Goal: Transaction & Acquisition: Purchase product/service

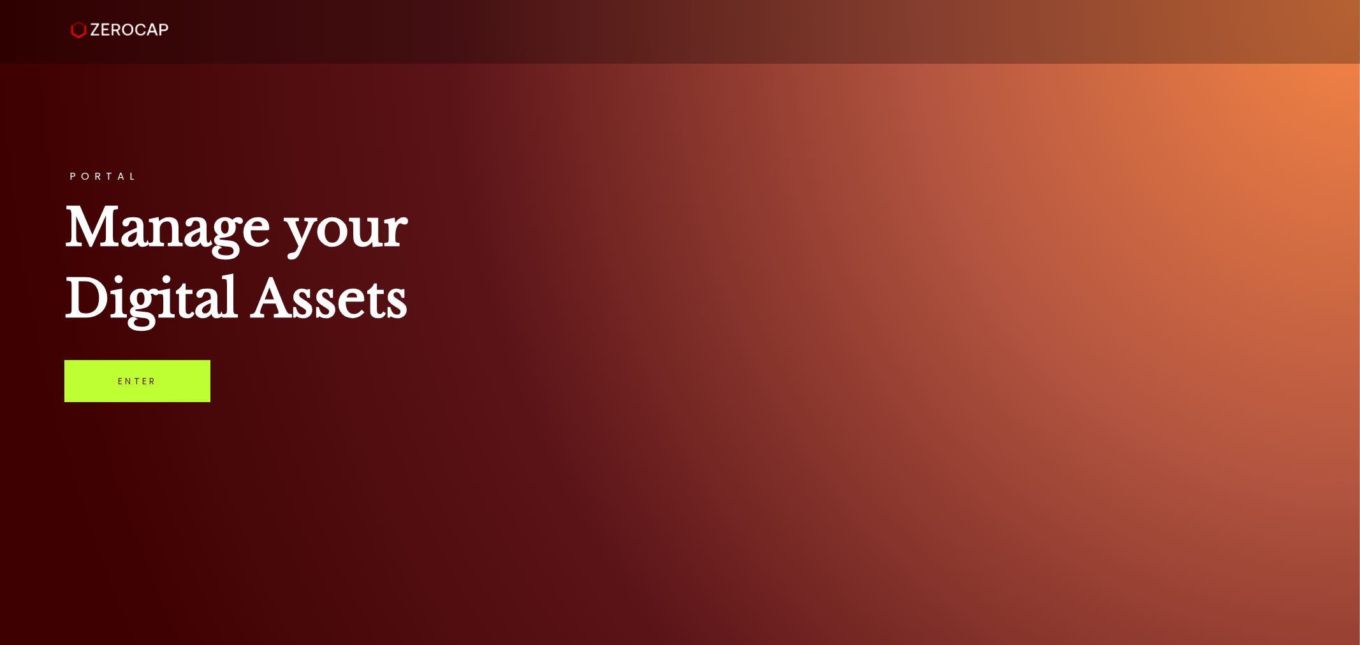
click at [166, 383] on link "Enter" at bounding box center [137, 381] width 146 height 42
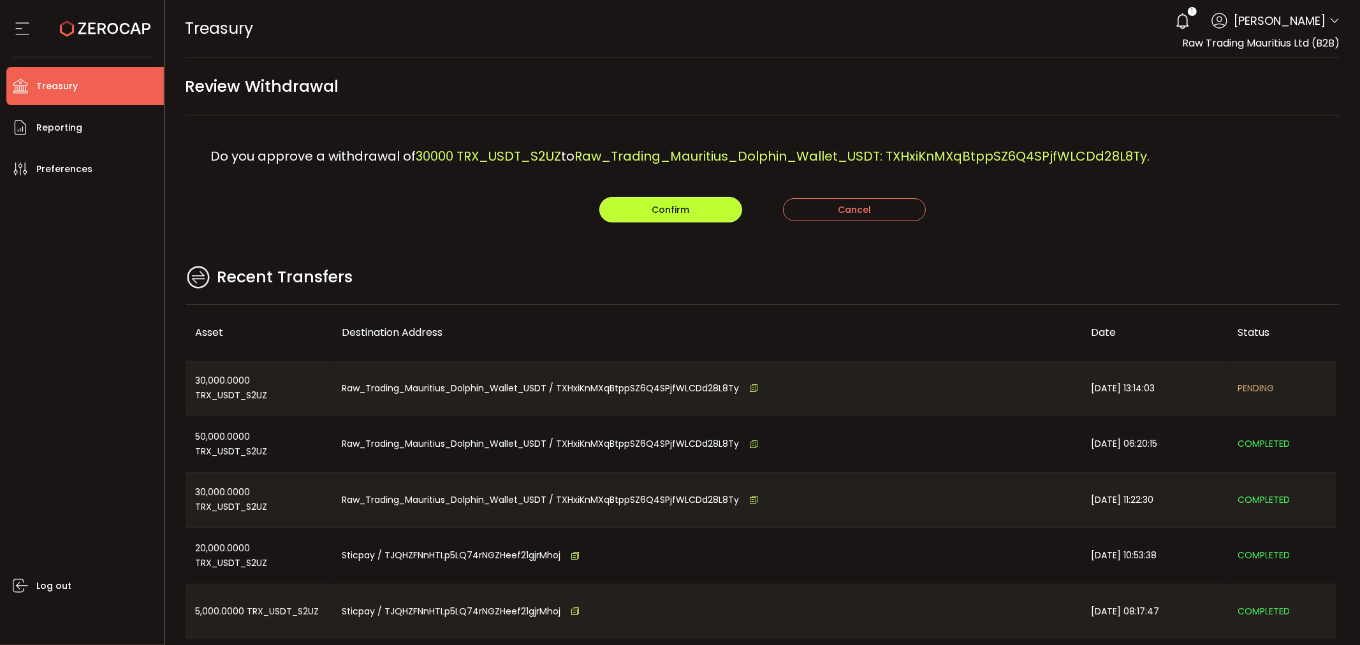
click at [648, 207] on button "Confirm" at bounding box center [671, 210] width 143 height 26
